Goal: Task Accomplishment & Management: Manage account settings

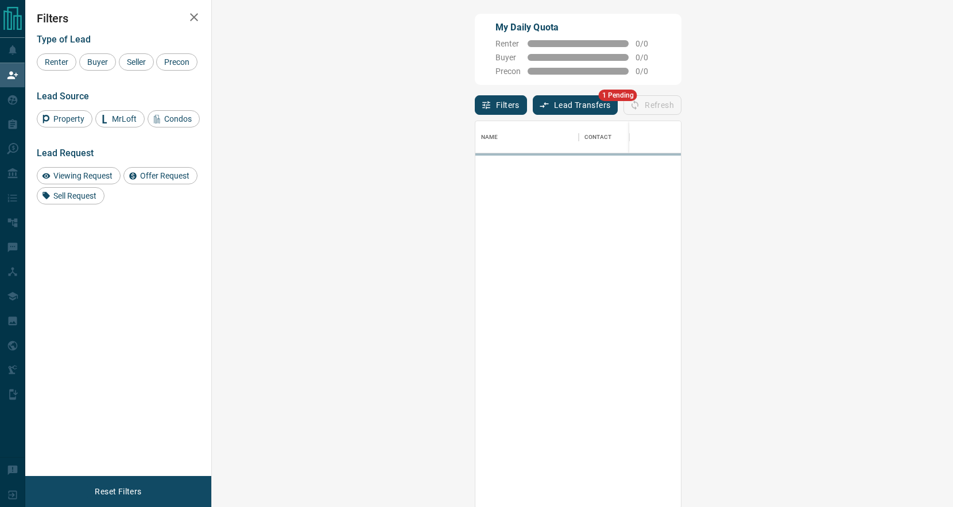
scroll to position [387, 717]
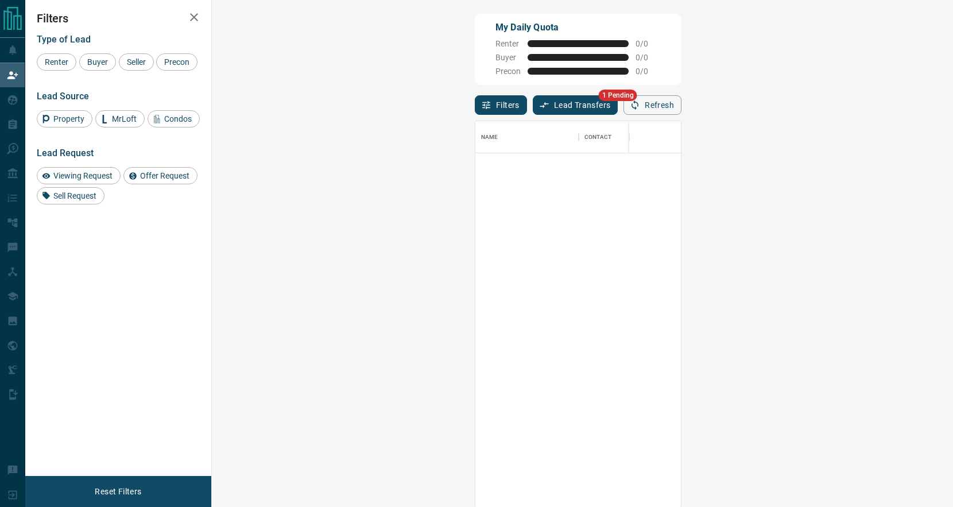
click at [562, 199] on div at bounding box center [885, 330] width 821 height 355
drag, startPoint x: 562, startPoint y: 199, endPoint x: 322, endPoint y: 106, distance: 257.2
click at [473, 106] on div "My Daily Quota Renter 0 / 0 Buyer 0 / 0 Precon 0 / 0 Filters Lead Transfers 1 P…" at bounding box center [578, 213] width 211 height 405
click at [533, 104] on button "Lead Transfers" at bounding box center [576, 105] width 86 height 20
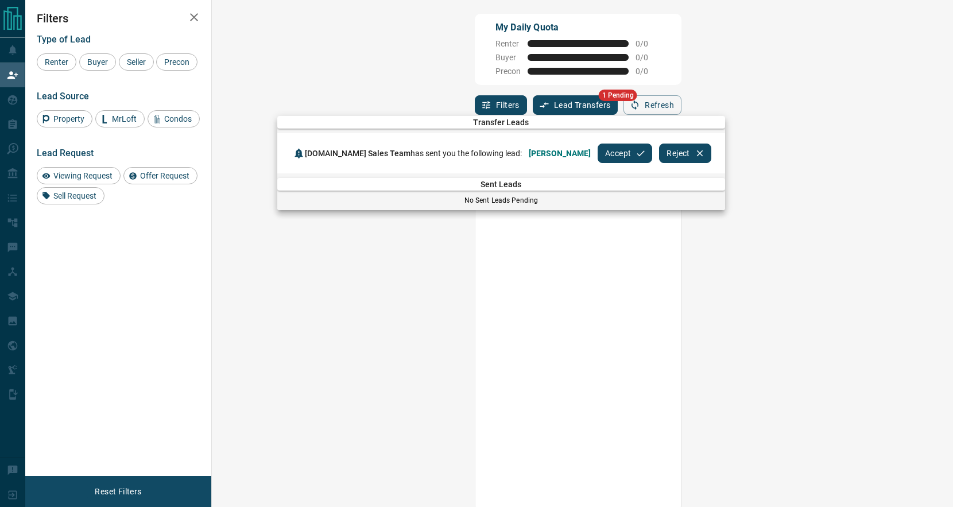
click at [446, 83] on div at bounding box center [476, 253] width 953 height 507
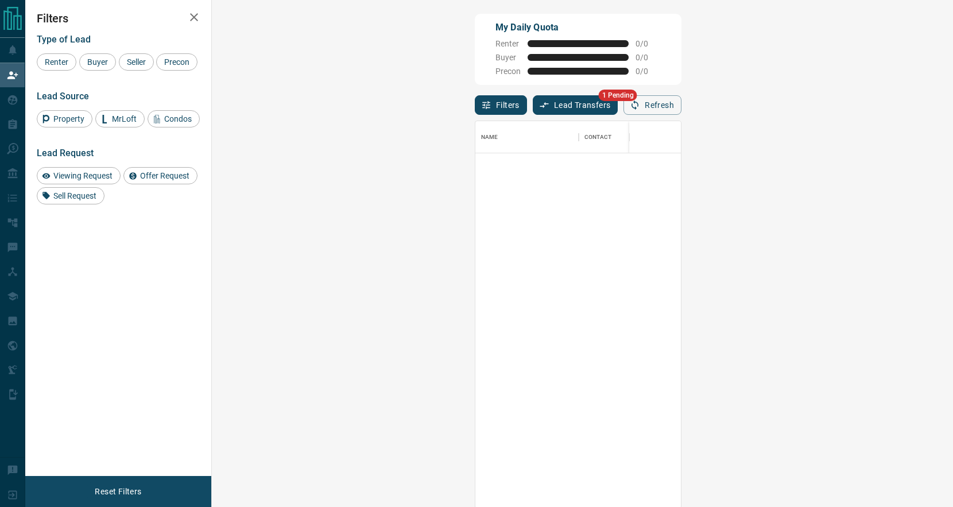
click at [533, 104] on button "Lead Transfers" at bounding box center [576, 105] width 86 height 20
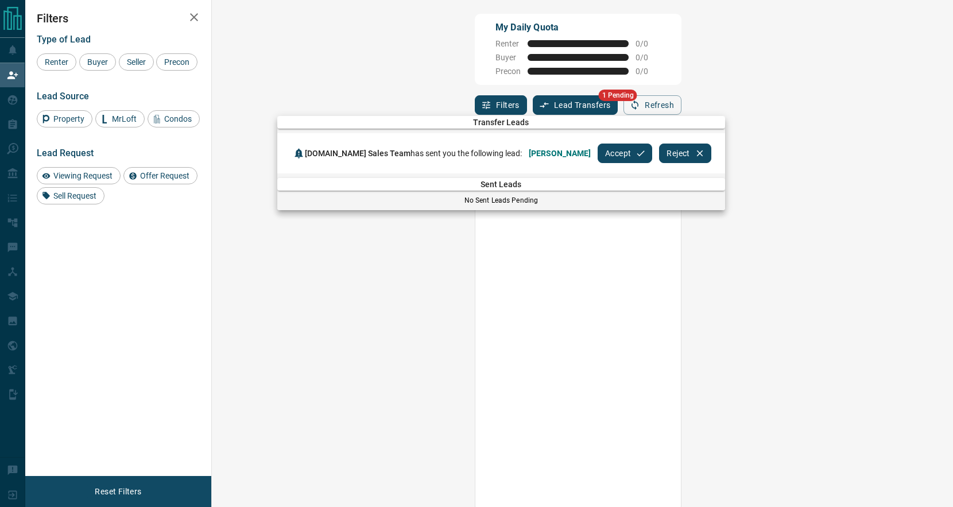
click at [598, 153] on button "Accept" at bounding box center [625, 154] width 55 height 20
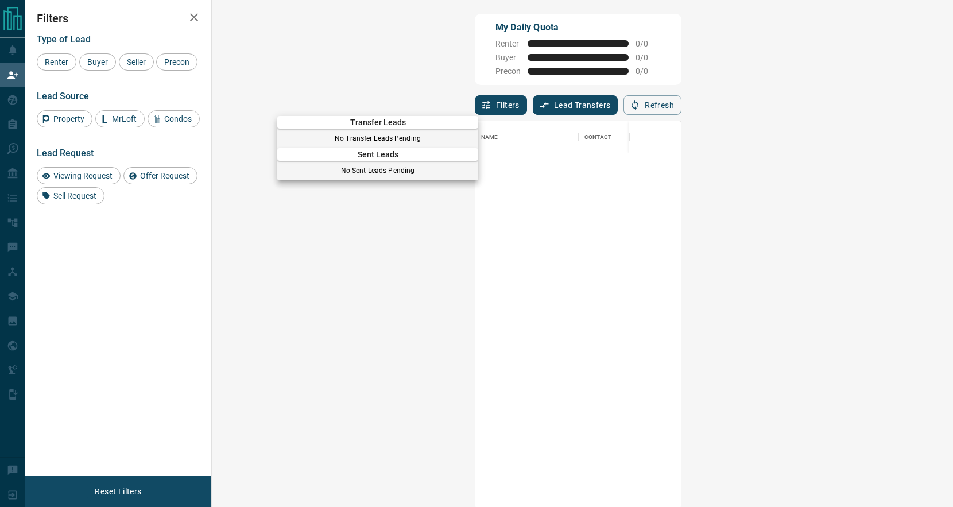
click at [458, 286] on div at bounding box center [476, 253] width 953 height 507
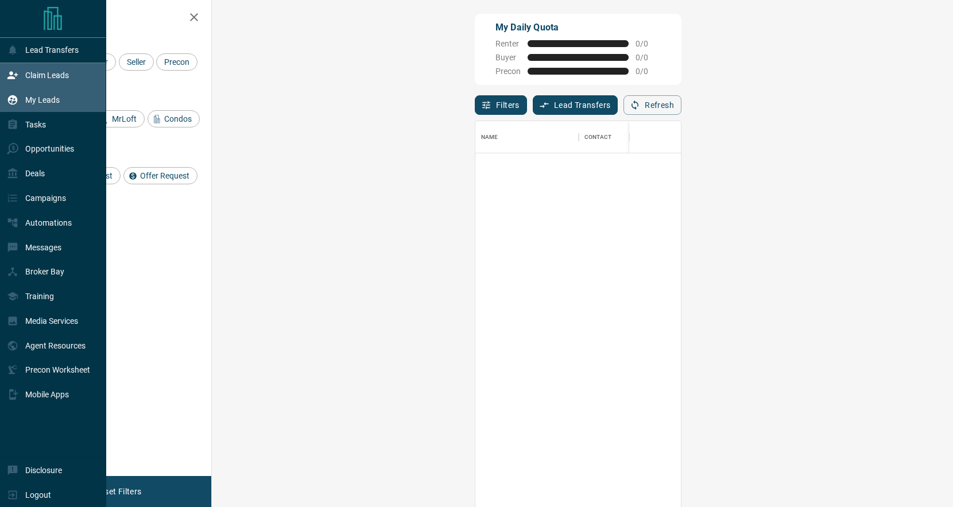
click at [18, 99] on div "My Leads" at bounding box center [33, 99] width 53 height 19
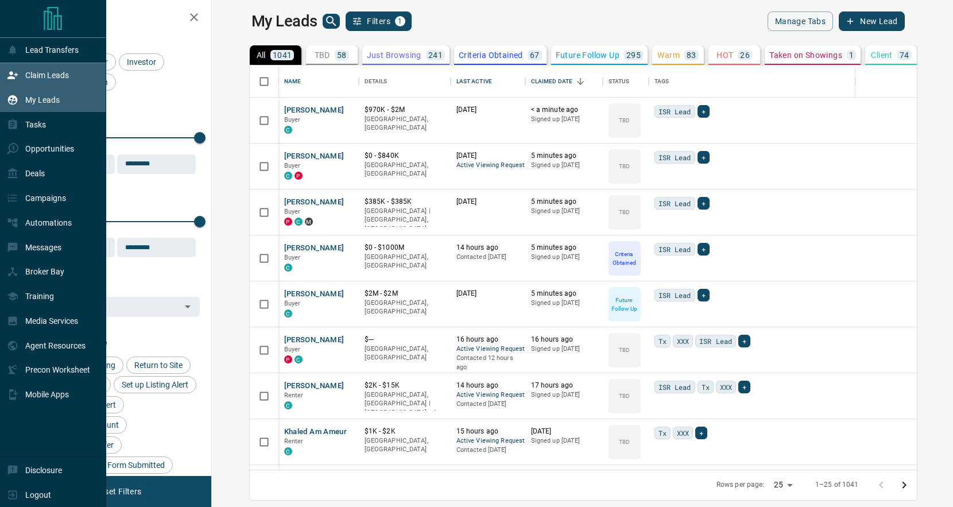
scroll to position [404, 736]
click at [56, 80] on p "Claim Leads" at bounding box center [47, 75] width 44 height 9
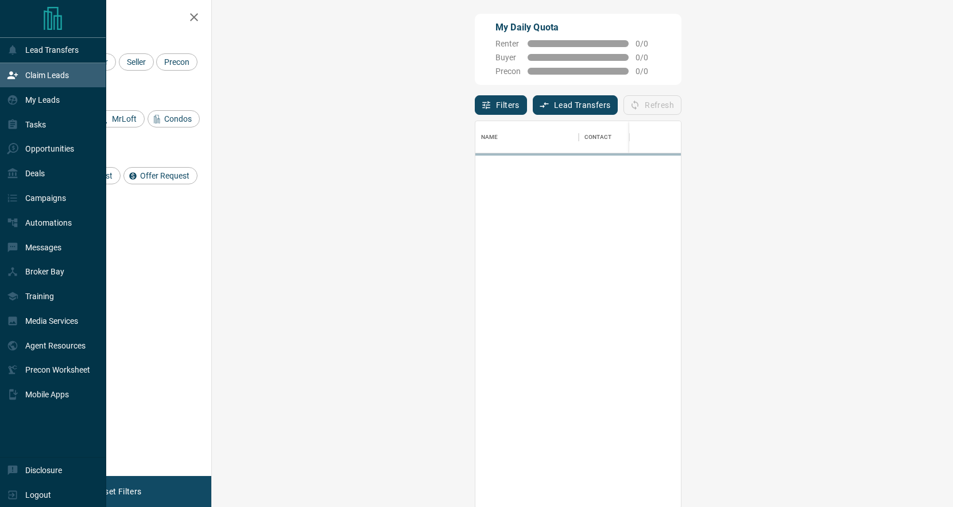
scroll to position [387, 717]
